Goal: Information Seeking & Learning: Learn about a topic

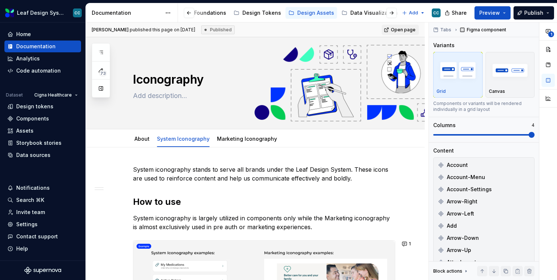
scroll to position [254, 0]
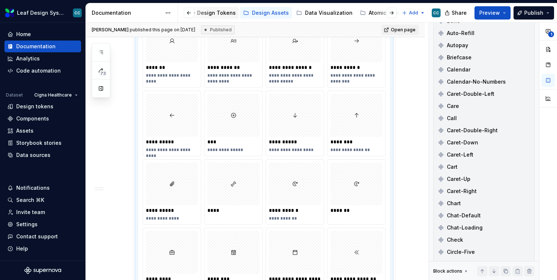
click at [223, 12] on div "Design Tokens" at bounding box center [216, 12] width 39 height 7
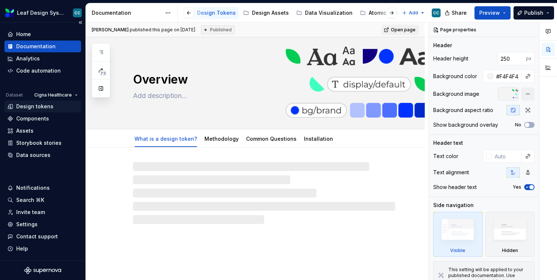
click at [35, 104] on div "Design tokens" at bounding box center [34, 106] width 37 height 7
type textarea "*"
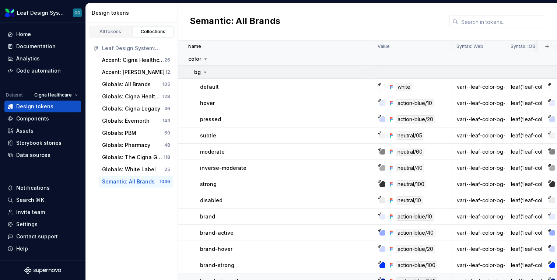
click at [206, 71] on icon at bounding box center [205, 72] width 6 height 6
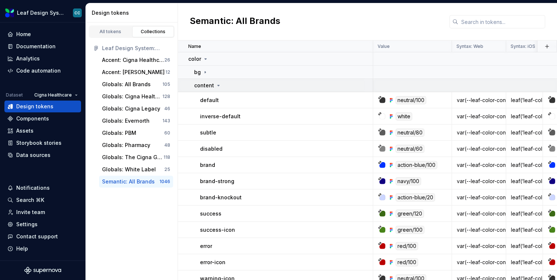
click at [214, 84] on div "content" at bounding box center [207, 85] width 27 height 7
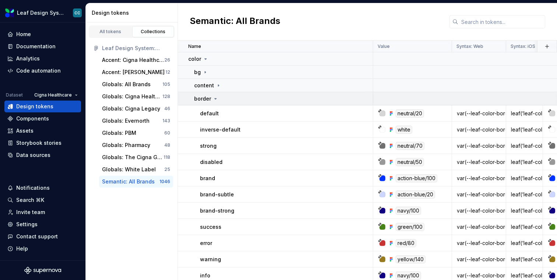
click at [215, 98] on icon at bounding box center [216, 98] width 2 height 1
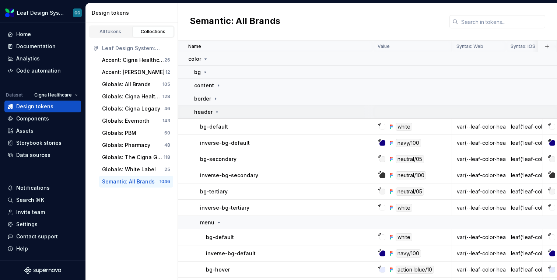
click at [215, 112] on icon at bounding box center [217, 112] width 6 height 6
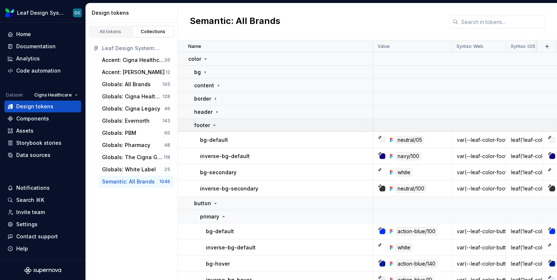
click at [214, 123] on icon at bounding box center [215, 125] width 6 height 6
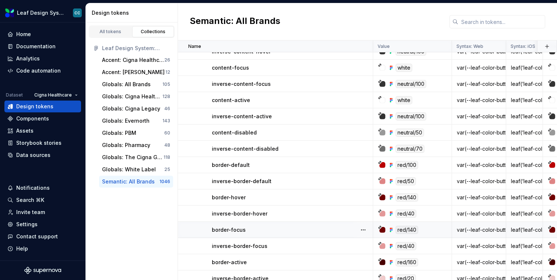
scroll to position [873, 0]
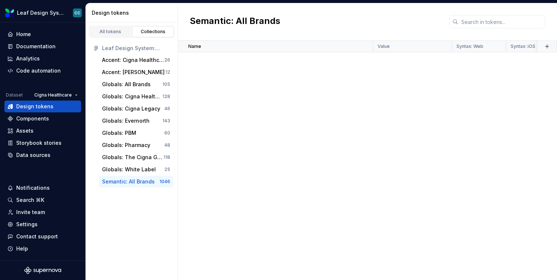
scroll to position [873, 0]
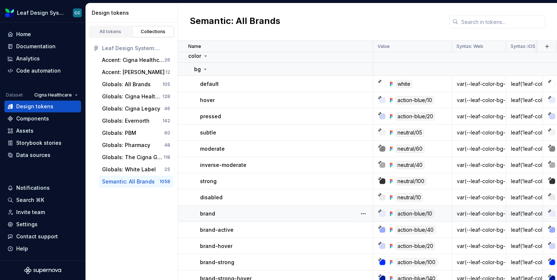
scroll to position [3, 0]
click at [207, 69] on icon at bounding box center [205, 70] width 6 height 6
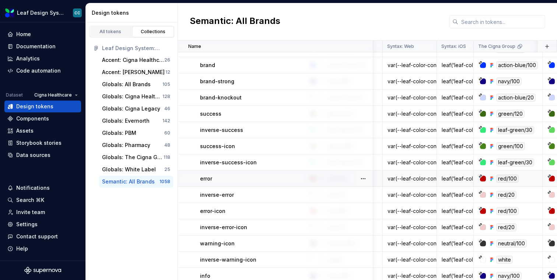
scroll to position [100, 0]
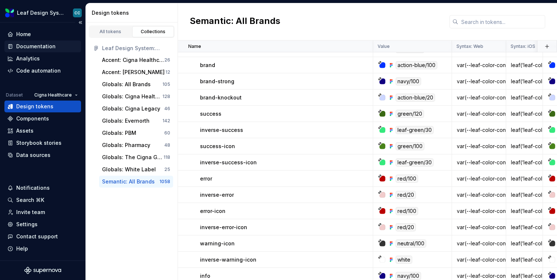
click at [40, 47] on div "Documentation" at bounding box center [35, 46] width 39 height 7
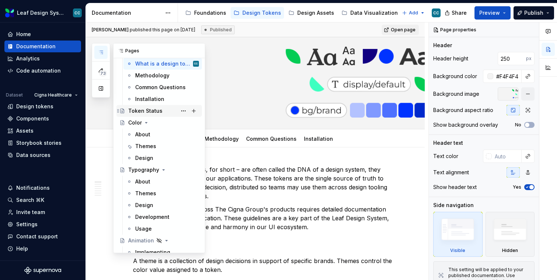
scroll to position [29, 0]
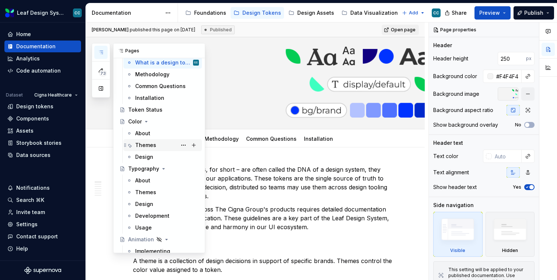
click at [147, 142] on div "Themes" at bounding box center [145, 145] width 21 height 7
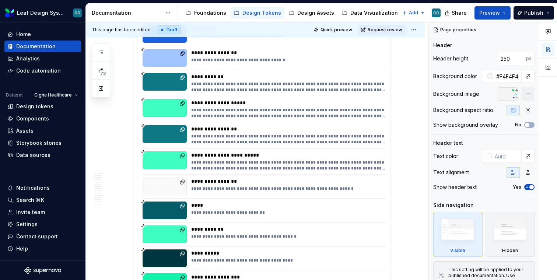
scroll to position [1854, 0]
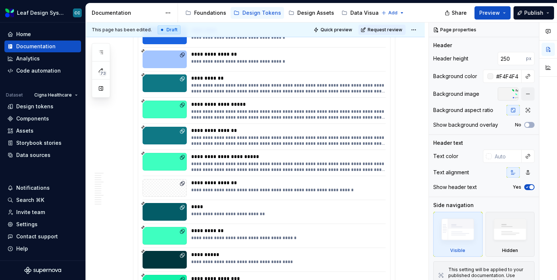
type textarea "*"
